Goal: Task Accomplishment & Management: Use online tool/utility

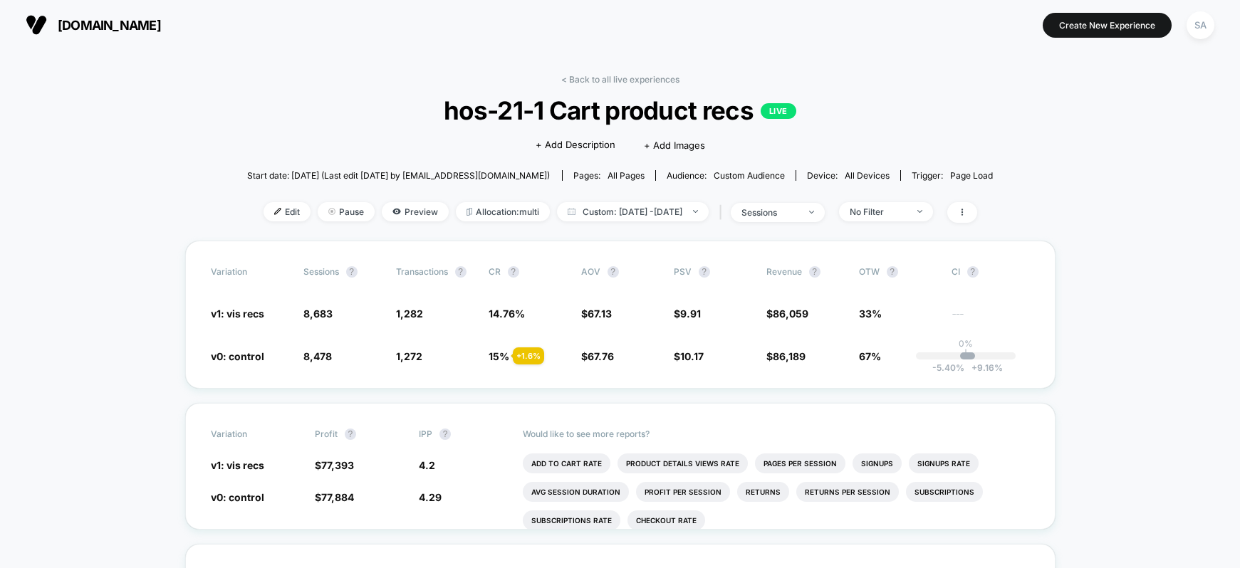
click at [72, 23] on span "[DOMAIN_NAME]" at bounding box center [109, 25] width 103 height 15
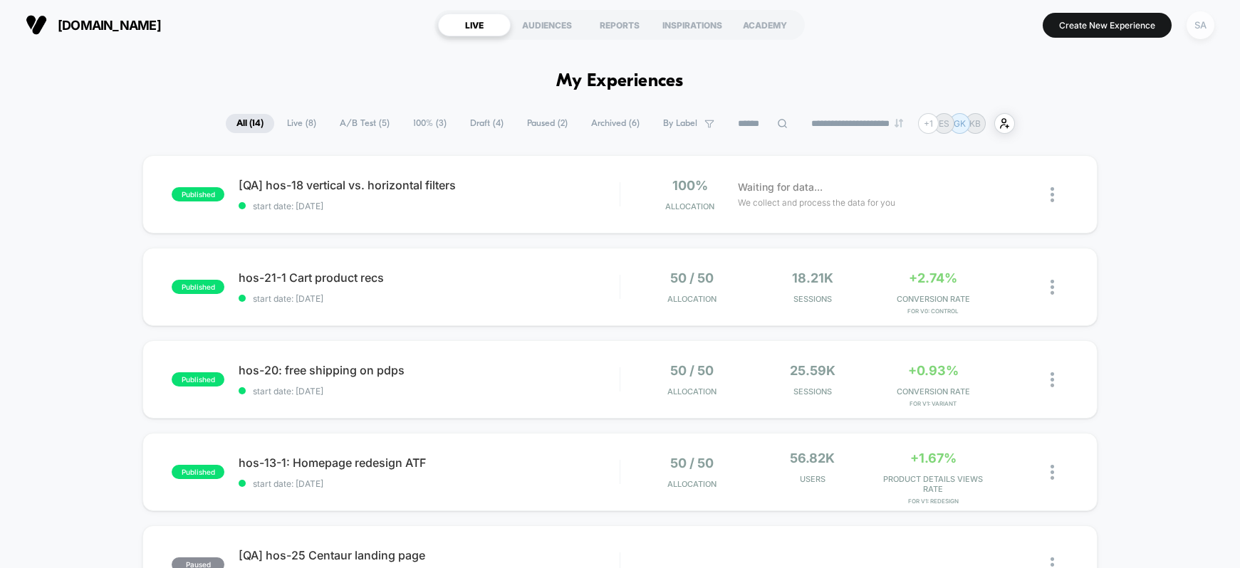
click at [1201, 28] on div "SA" at bounding box center [1200, 25] width 28 height 28
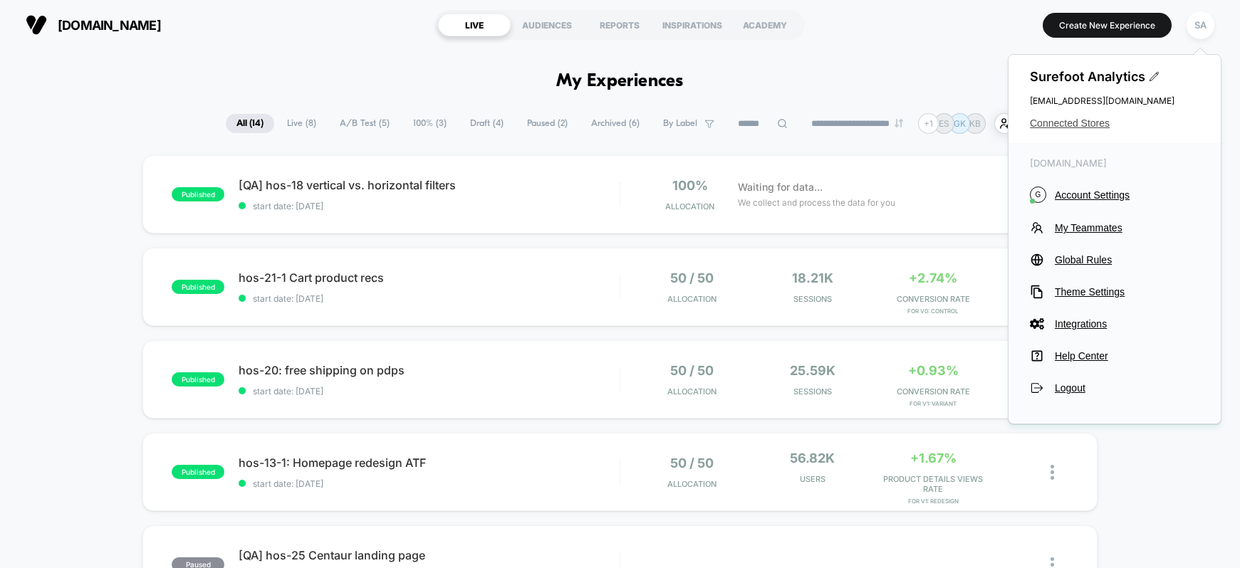
click at [1106, 120] on span "Connected Stores" at bounding box center [1114, 122] width 169 height 11
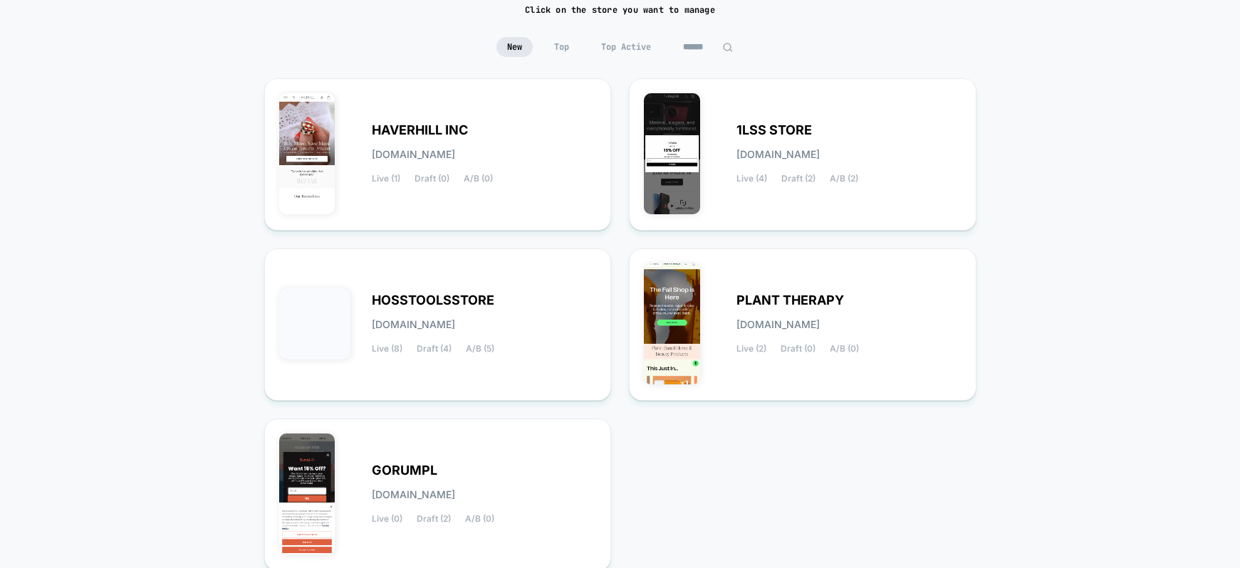
scroll to position [224, 0]
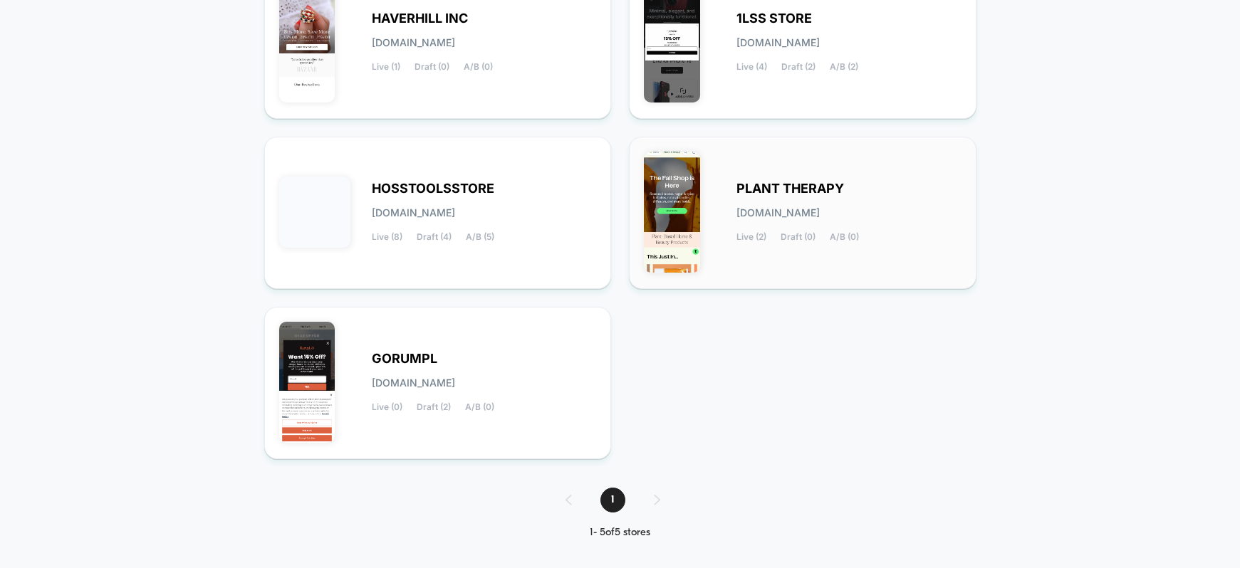
click at [819, 216] on span "[DOMAIN_NAME]" at bounding box center [777, 213] width 83 height 10
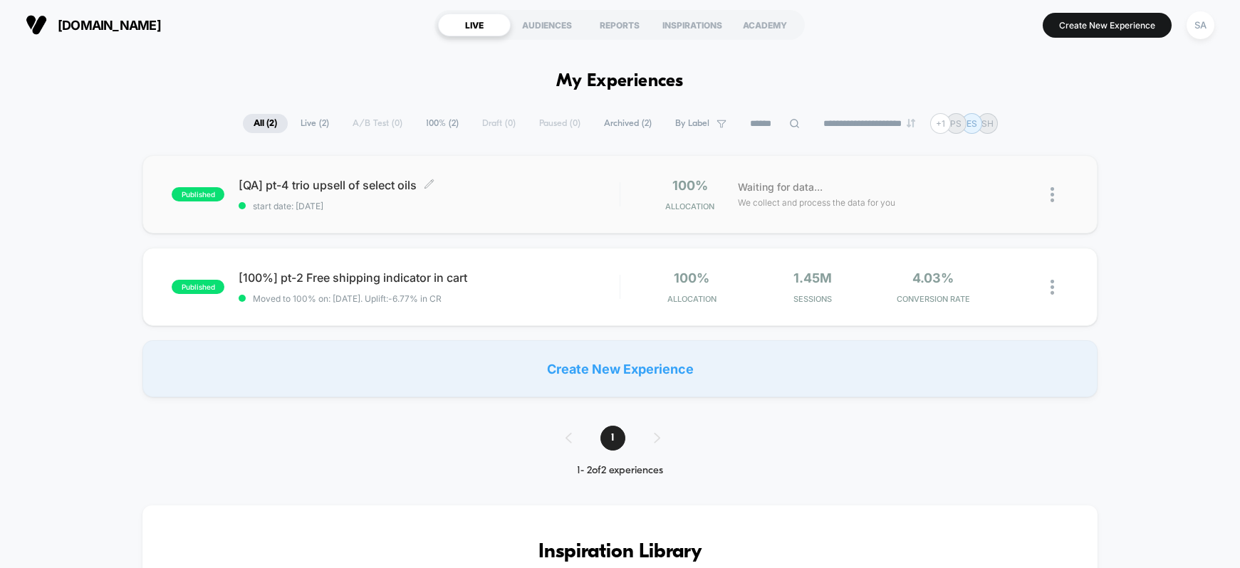
click at [372, 183] on span "[QA] pt-4 trio upsell of select oils Click to edit experience details" at bounding box center [429, 185] width 381 height 14
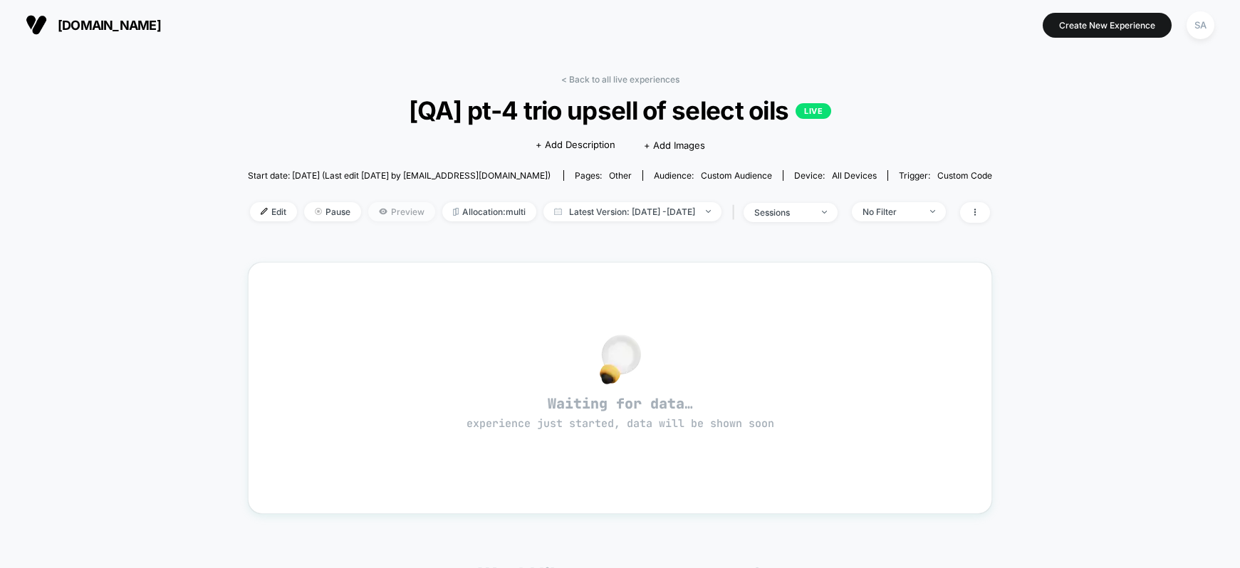
click at [368, 211] on span "Preview" at bounding box center [401, 211] width 67 height 19
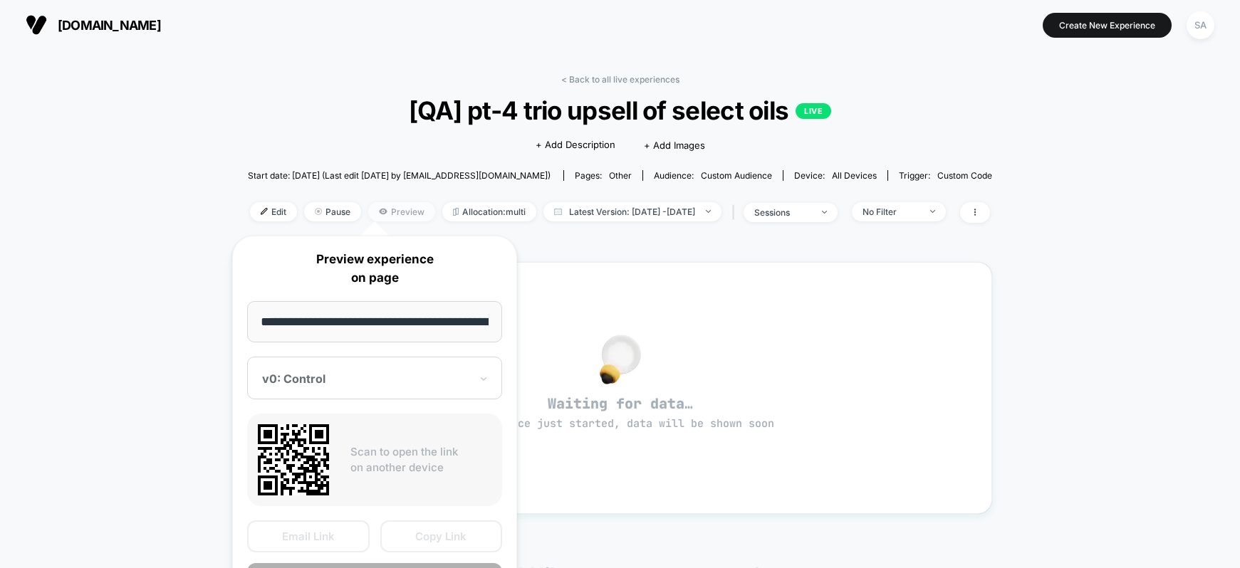
scroll to position [0, 217]
click at [379, 384] on div at bounding box center [366, 379] width 208 height 14
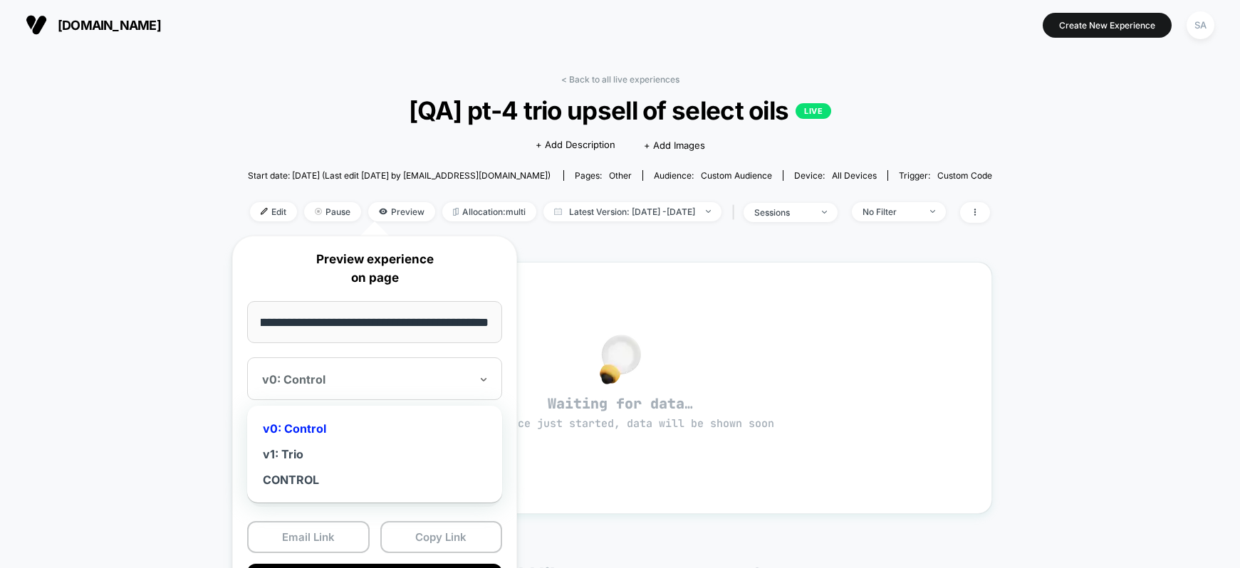
scroll to position [0, 0]
click at [298, 456] on div "v1: Trio" at bounding box center [374, 454] width 241 height 26
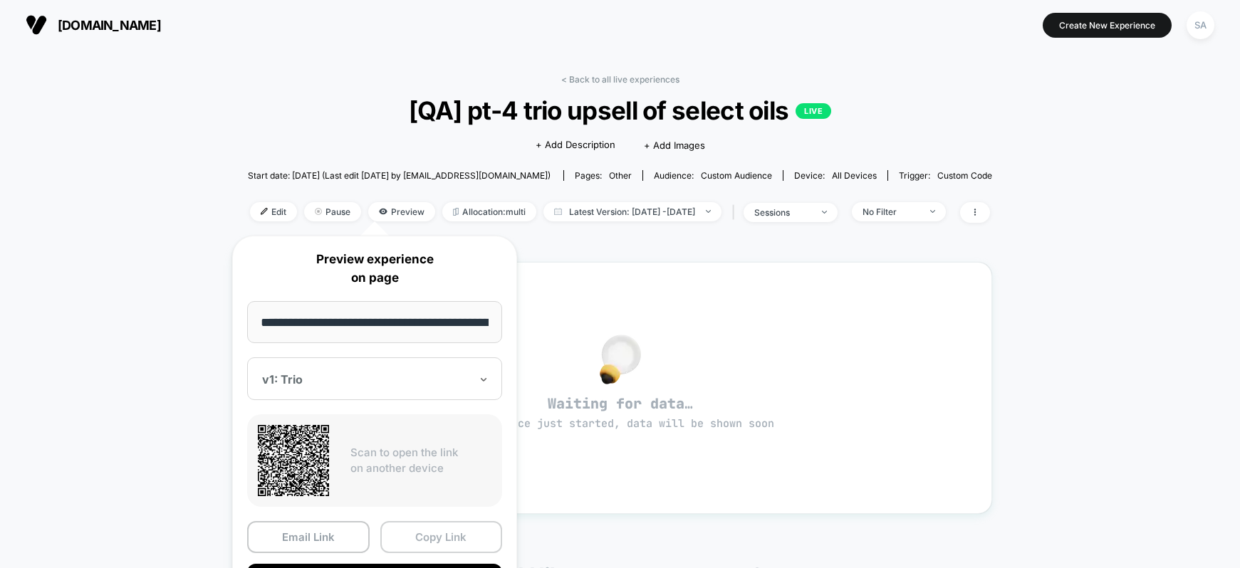
click at [431, 535] on button "Copy Link" at bounding box center [441, 537] width 122 height 32
